Goal: Transaction & Acquisition: Purchase product/service

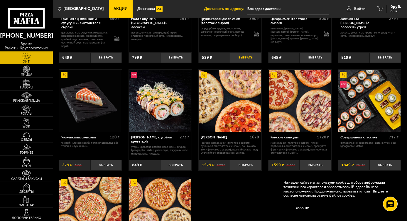
scroll to position [147, 0]
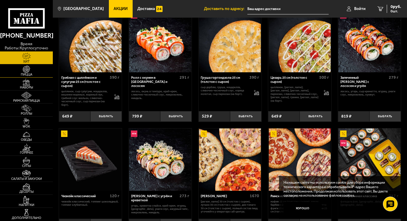
click at [29, 72] on img at bounding box center [26, 68] width 16 height 7
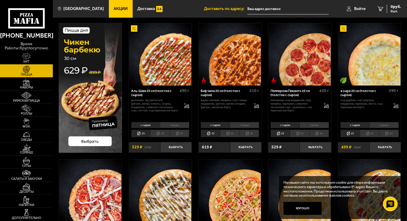
scroll to position [59, 0]
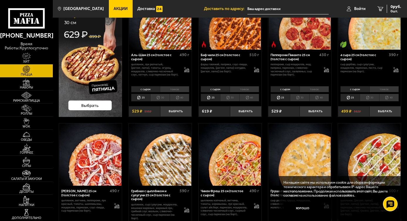
click at [372, 97] on li "30" at bounding box center [369, 98] width 19 height 8
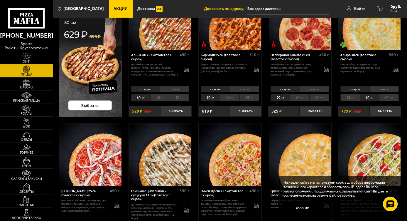
click at [352, 95] on li "25" at bounding box center [349, 98] width 19 height 8
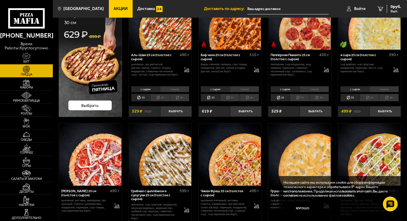
click at [364, 94] on li "30" at bounding box center [369, 98] width 19 height 8
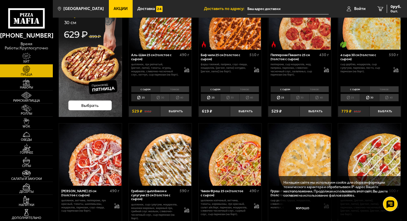
click at [356, 96] on li "25" at bounding box center [349, 98] width 19 height 8
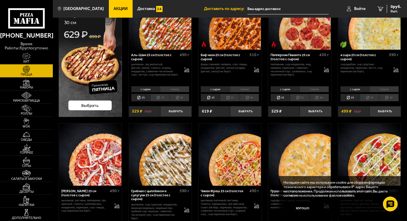
click at [370, 97] on li "30" at bounding box center [369, 98] width 19 height 8
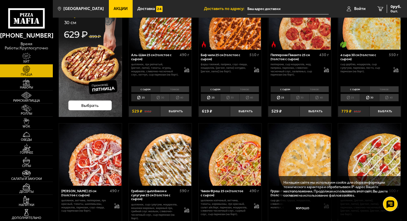
click at [353, 94] on li "25" at bounding box center [349, 98] width 19 height 8
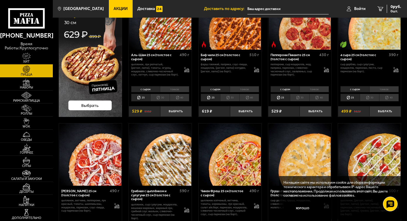
scroll to position [117, 0]
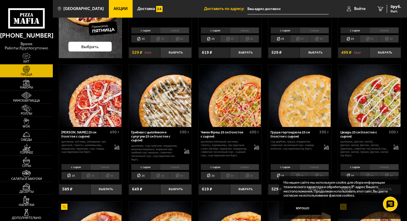
click at [316, 31] on li "тонкое" at bounding box center [314, 30] width 29 height 6
click at [295, 30] on li "с сыром" at bounding box center [284, 30] width 29 height 6
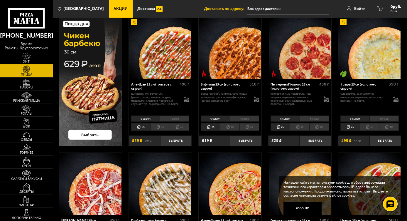
scroll to position [0, 0]
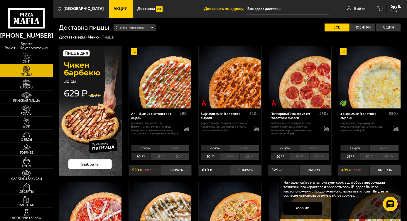
click at [32, 60] on span "Хит" at bounding box center [26, 61] width 53 height 3
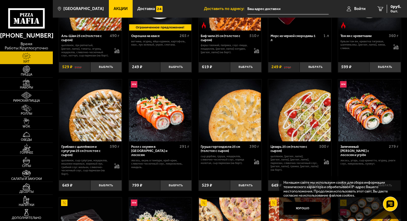
scroll to position [88, 0]
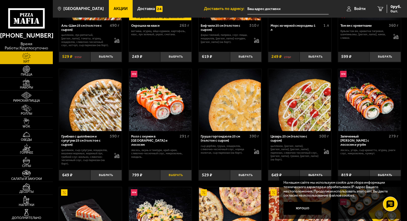
click at [176, 175] on button "Выбрать" at bounding box center [175, 175] width 31 height 10
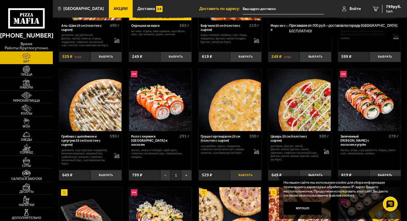
click at [247, 176] on button "Выбрать" at bounding box center [245, 175] width 31 height 10
click at [318, 207] on button "Хорошо" at bounding box center [302, 208] width 38 height 13
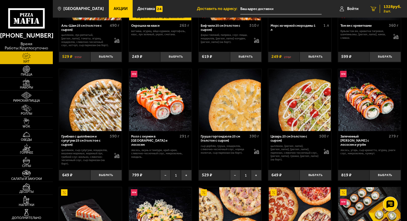
click at [392, 10] on span "2 шт." at bounding box center [392, 11] width 18 height 4
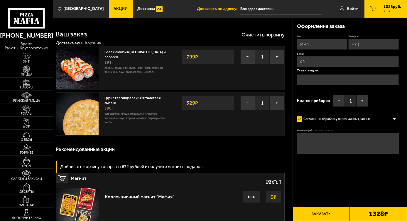
click at [314, 44] on input "Имя" at bounding box center [322, 44] width 50 height 11
type input "l"
type input "L"
type input "[PERSON_NAME]"
type input "[PHONE_NUMBER]"
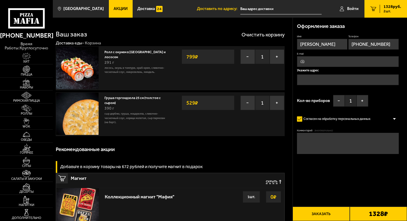
type input "[EMAIL_ADDRESS][DOMAIN_NAME]"
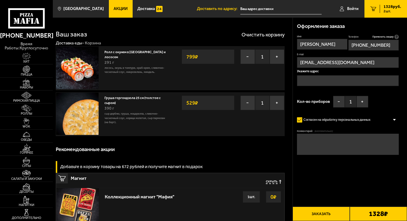
type input "[PHONE_NUMBER]"
click at [325, 82] on input "text" at bounding box center [348, 80] width 102 height 11
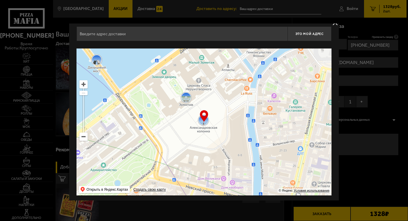
scroll to position [7, 0]
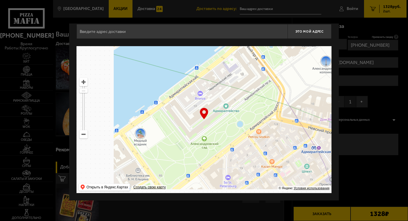
drag, startPoint x: 204, startPoint y: 134, endPoint x: 329, endPoint y: 72, distance: 138.8
click at [329, 72] on ymaps at bounding box center [204, 119] width 255 height 147
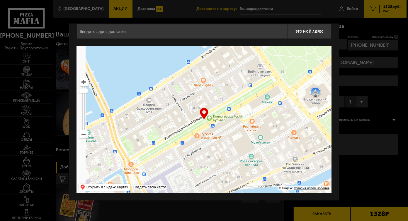
drag, startPoint x: 222, startPoint y: 106, endPoint x: 302, endPoint y: 84, distance: 82.4
click at [333, 59] on div "Это мой адрес Найдите адрес перетащив карту … © Яндекс Условия использования От…" at bounding box center [204, 108] width 270 height 183
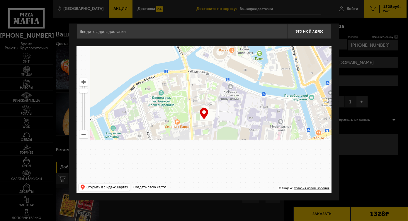
drag, startPoint x: 199, startPoint y: 124, endPoint x: 298, endPoint y: 75, distance: 110.7
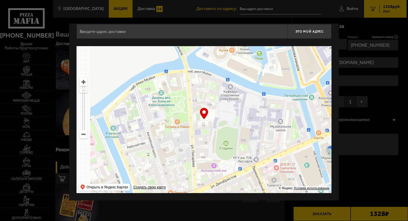
click at [318, 56] on ymaps at bounding box center [204, 119] width 255 height 147
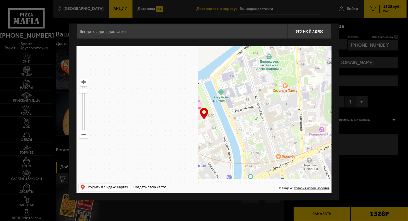
type input "[STREET_ADDRESS]"
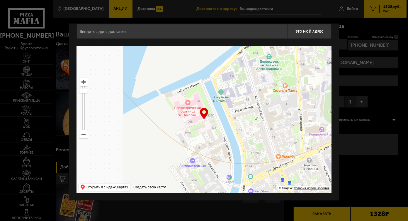
type input "[STREET_ADDRESS]"
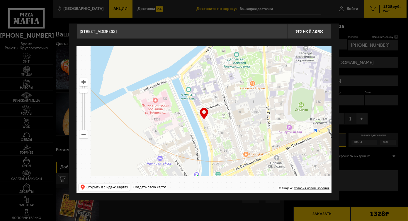
drag, startPoint x: 161, startPoint y: 119, endPoint x: 274, endPoint y: 35, distance: 140.6
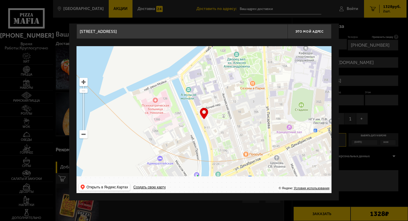
click at [274, 35] on div "[STREET_ADDRESS] Это мой адрес Найдите адрес перетащив карту … © Яндекс Условия…" at bounding box center [204, 108] width 255 height 169
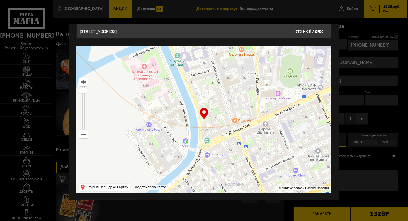
type input "[STREET_ADDRESS]"
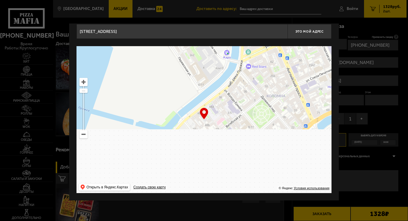
drag, startPoint x: 241, startPoint y: 138, endPoint x: 289, endPoint y: 52, distance: 98.5
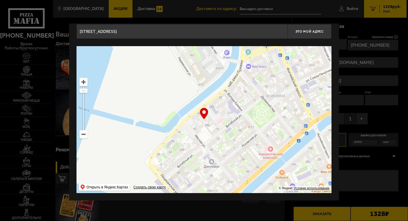
click at [287, 51] on ymaps at bounding box center [204, 119] width 255 height 147
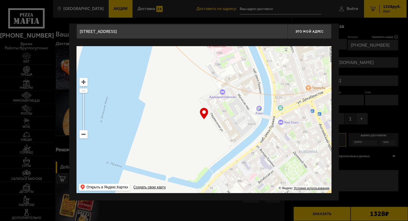
drag, startPoint x: 236, startPoint y: 138, endPoint x: 218, endPoint y: 193, distance: 57.6
click at [221, 196] on div "[STREET_ADDRESS] Это мой адрес Найдите адрес перетащив карту … © Яндекс Условия…" at bounding box center [204, 108] width 270 height 183
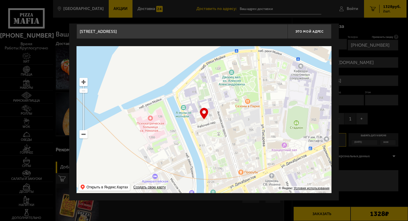
drag, startPoint x: 215, startPoint y: 160, endPoint x: 253, endPoint y: 48, distance: 118.7
click at [250, 65] on ymaps at bounding box center [204, 119] width 255 height 147
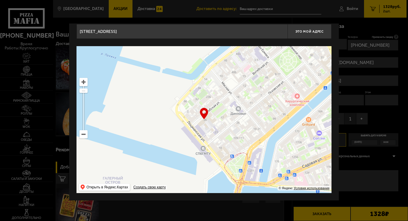
type input "[STREET_ADDRESS]"
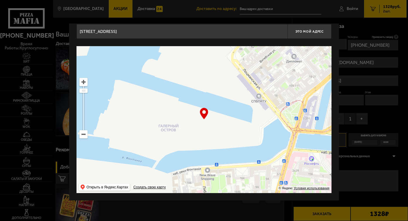
drag, startPoint x: 182, startPoint y: 153, endPoint x: 273, endPoint y: 68, distance: 124.1
click at [252, 99] on ymaps at bounding box center [204, 119] width 255 height 147
type input "[STREET_ADDRESS]"
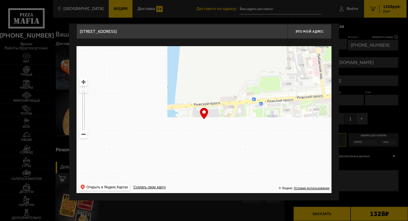
drag, startPoint x: 242, startPoint y: 139, endPoint x: 255, endPoint y: 86, distance: 54.1
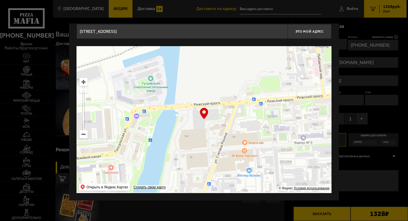
click at [251, 87] on ymaps at bounding box center [204, 119] width 255 height 147
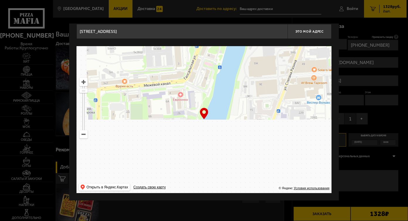
drag, startPoint x: 236, startPoint y: 90, endPoint x: 264, endPoint y: 137, distance: 54.3
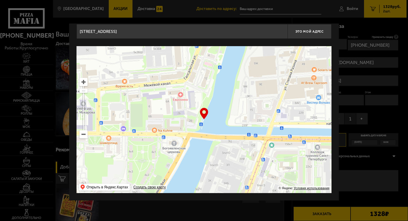
click at [267, 134] on ymaps at bounding box center [204, 119] width 255 height 147
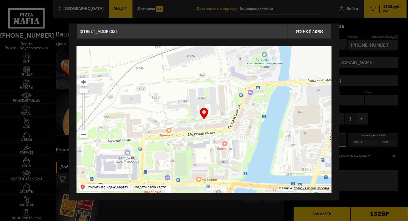
type input "[STREET_ADDRESS]"
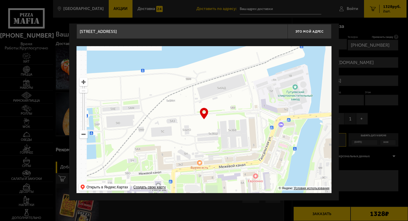
type input "Межевой канал, 5к3БВ"
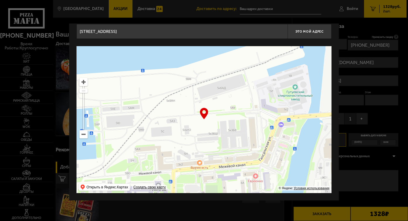
type input "Межевой канал, 5к3БВ"
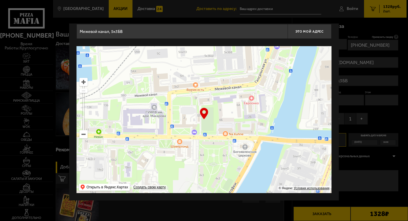
drag, startPoint x: 213, startPoint y: 103, endPoint x: 256, endPoint y: 35, distance: 80.6
click at [254, 37] on div "Межевой канал, 5к3БВ Это мой адрес Найдите адрес перетащив карту … © Яндекс Усл…" at bounding box center [204, 108] width 255 height 169
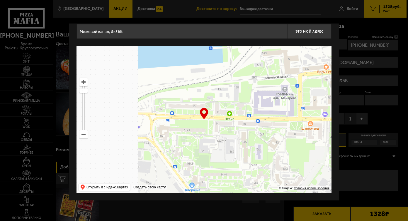
type input "[STREET_ADDRESS]"
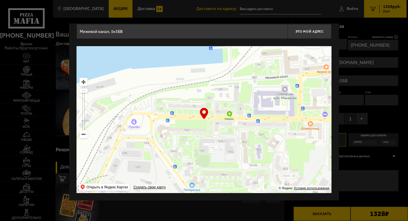
type input "[STREET_ADDRESS]"
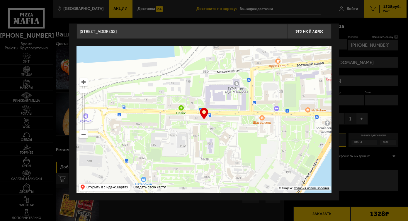
drag, startPoint x: 238, startPoint y: 101, endPoint x: 205, endPoint y: 148, distance: 57.2
click at [205, 148] on ymaps at bounding box center [204, 119] width 255 height 147
type input "[STREET_ADDRESS]"
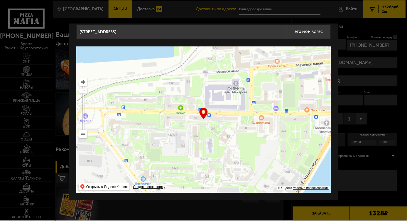
scroll to position [0, 0]
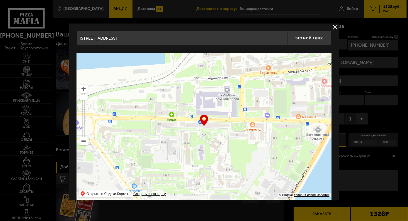
drag, startPoint x: 222, startPoint y: 135, endPoint x: 212, endPoint y: 135, distance: 9.4
click at [212, 135] on ymaps at bounding box center [204, 126] width 255 height 147
click at [209, 127] on ymaps at bounding box center [204, 126] width 255 height 147
click at [310, 39] on span "Это мой адрес" at bounding box center [310, 38] width 28 height 4
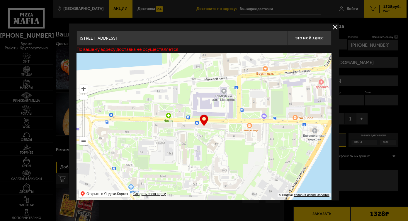
drag, startPoint x: 233, startPoint y: 133, endPoint x: 230, endPoint y: 134, distance: 3.3
click at [230, 134] on ymaps at bounding box center [204, 126] width 255 height 147
click at [315, 41] on button "Это мой адрес" at bounding box center [310, 38] width 44 height 15
click at [336, 28] on button "delivery type" at bounding box center [335, 26] width 7 height 7
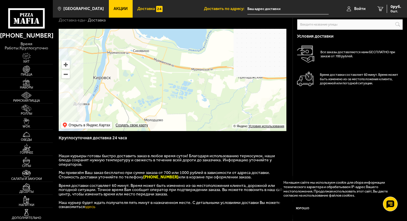
scroll to position [29, 0]
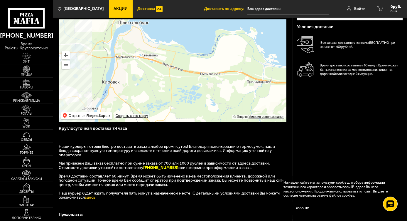
drag, startPoint x: 155, startPoint y: 96, endPoint x: 163, endPoint y: 129, distance: 34.1
click at [162, 132] on div "Поиск по адресу Информация по адресу Условия доставки Все заказы доставляются н…" at bounding box center [173, 141] width 240 height 244
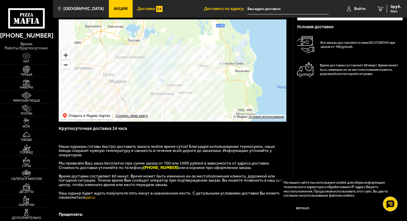
drag, startPoint x: 166, startPoint y: 63, endPoint x: 236, endPoint y: 104, distance: 81.3
click at [236, 106] on ymaps at bounding box center [173, 70] width 228 height 102
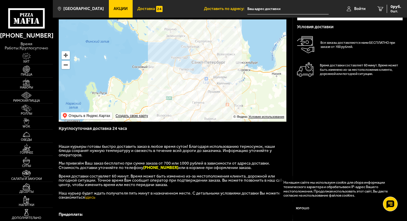
drag, startPoint x: 208, startPoint y: 70, endPoint x: 221, endPoint y: 44, distance: 28.6
click at [221, 44] on ymaps at bounding box center [173, 70] width 228 height 102
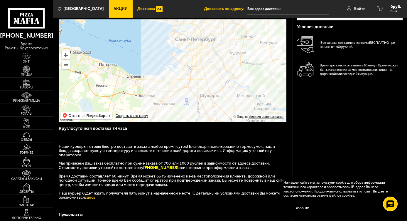
drag, startPoint x: 211, startPoint y: 78, endPoint x: 204, endPoint y: 58, distance: 21.2
click at [204, 58] on ymaps at bounding box center [173, 70] width 228 height 102
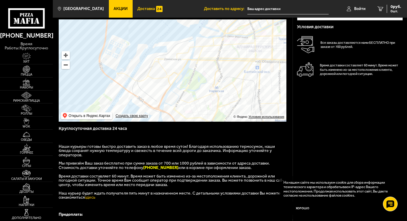
drag, startPoint x: 164, startPoint y: 53, endPoint x: 186, endPoint y: 67, distance: 26.4
click at [186, 67] on ymaps at bounding box center [173, 70] width 228 height 102
